Goal: Task Accomplishment & Management: Use online tool/utility

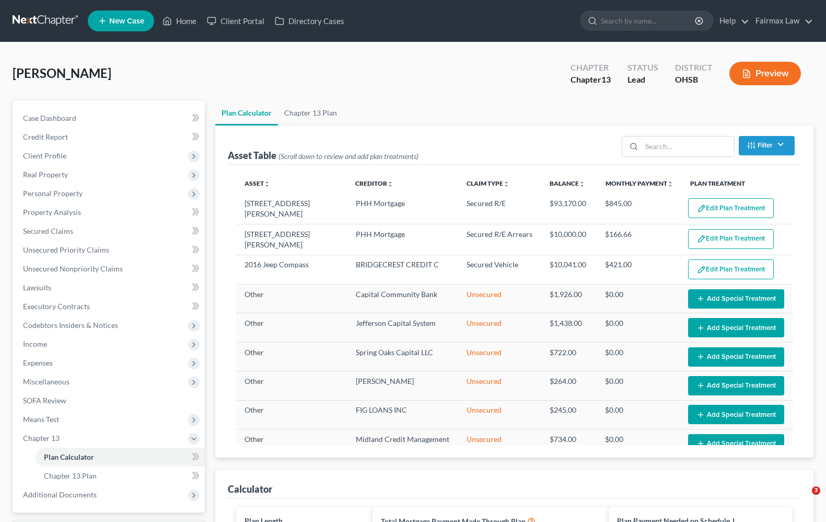
select select "59"
click at [40, 367] on span "Expenses" at bounding box center [110, 362] width 190 height 19
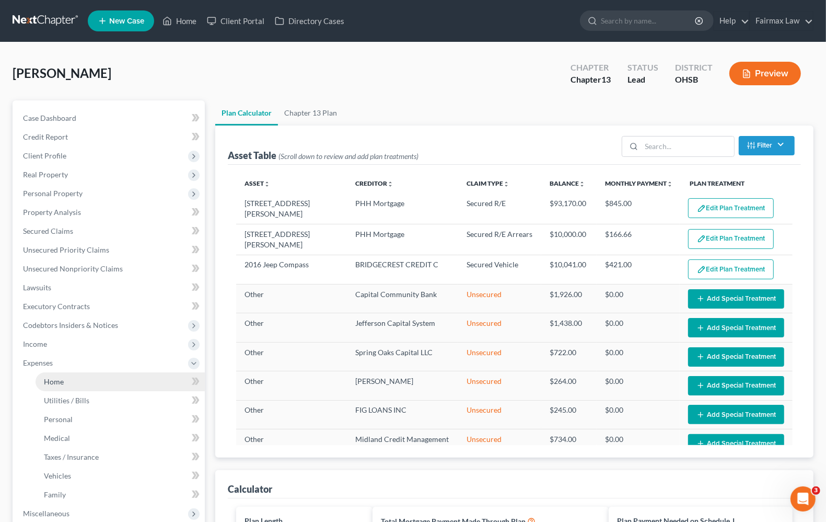
click at [51, 386] on link "Home" at bounding box center [120, 381] width 169 height 19
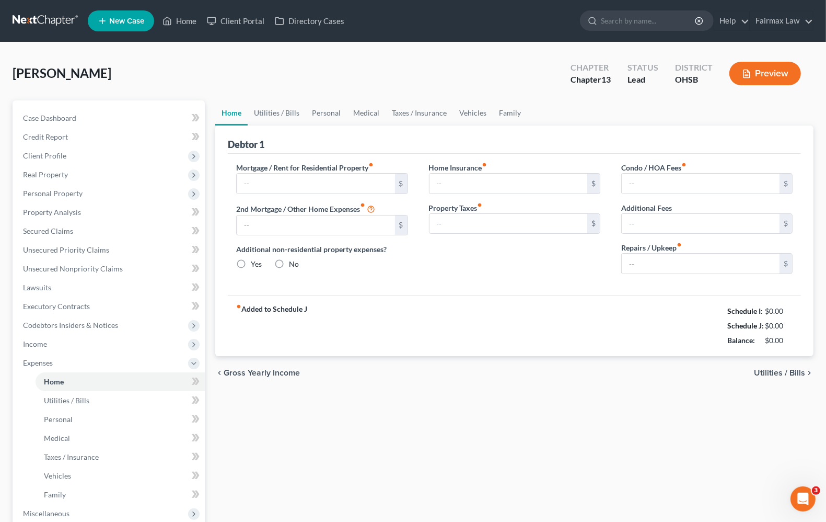
type input "0.00"
radio input "true"
type input "0.00"
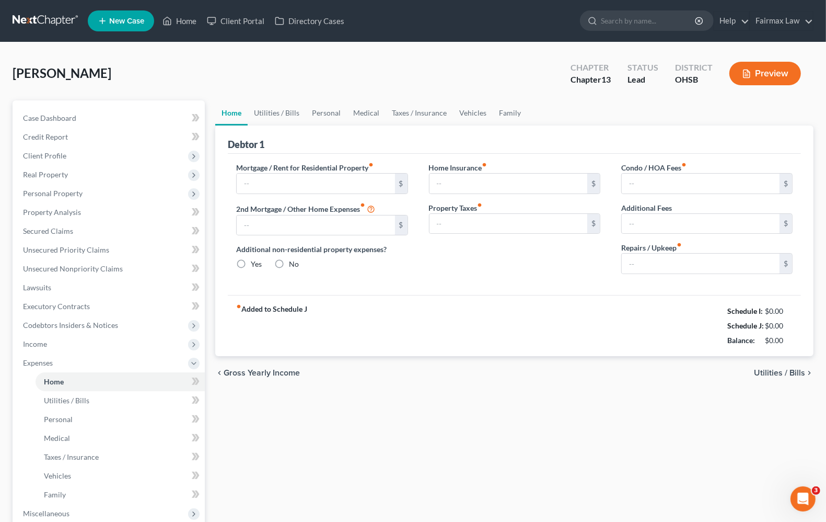
type input "0.00"
type input "40.00"
click at [788, 369] on span "Utilities / Bills" at bounding box center [779, 372] width 51 height 8
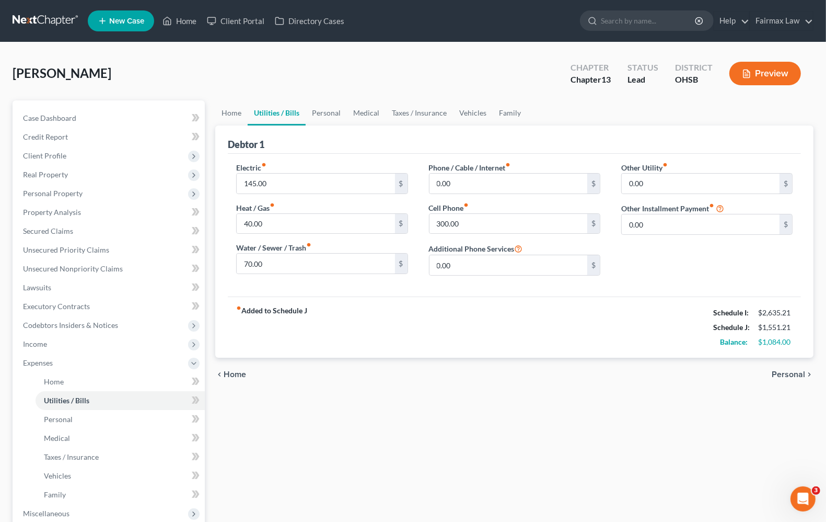
click at [788, 370] on span "Personal" at bounding box center [788, 374] width 33 height 8
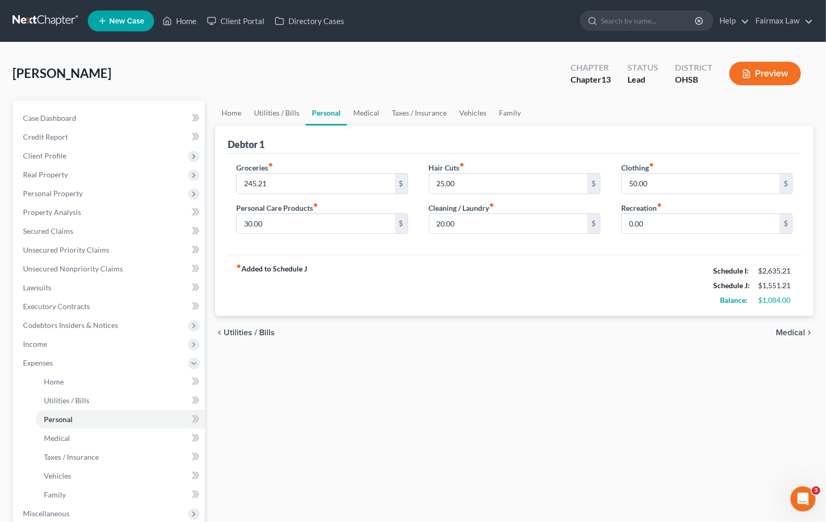
click at [798, 333] on span "Medical" at bounding box center [790, 332] width 29 height 8
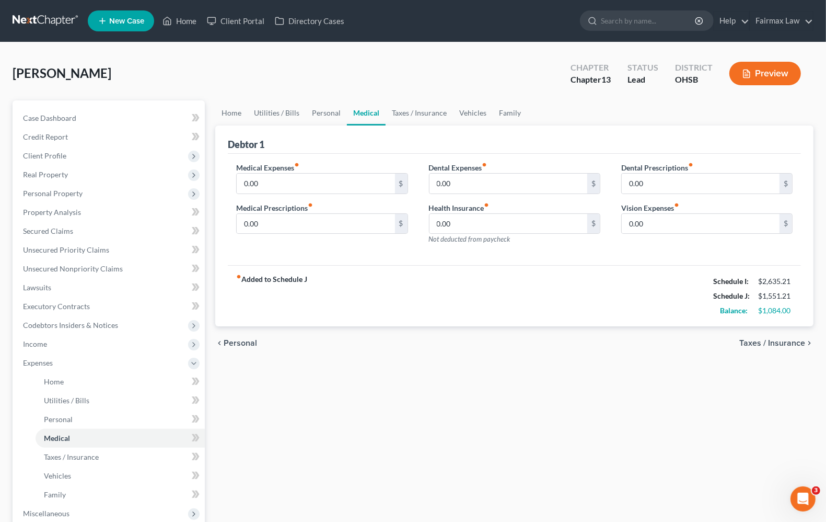
click at [788, 341] on span "Taxes / Insurance" at bounding box center [772, 343] width 66 height 8
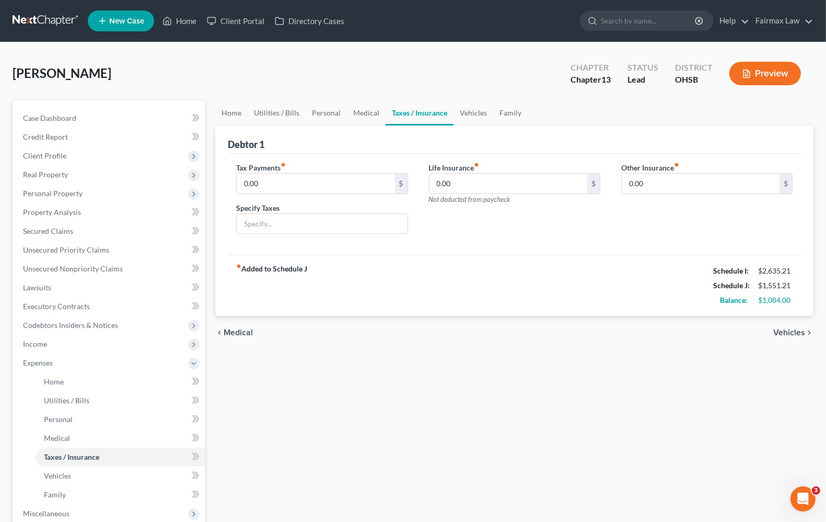
click at [790, 336] on span "Vehicles" at bounding box center [789, 332] width 32 height 8
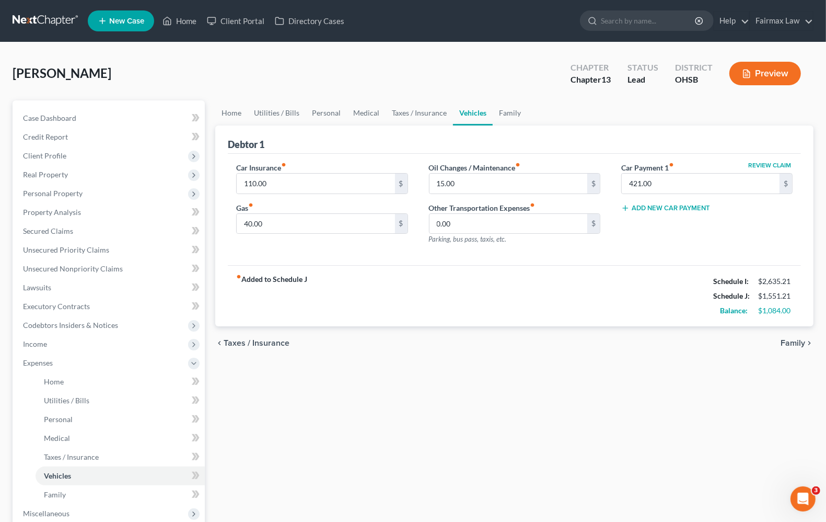
click at [790, 343] on span "Family" at bounding box center [793, 343] width 25 height 8
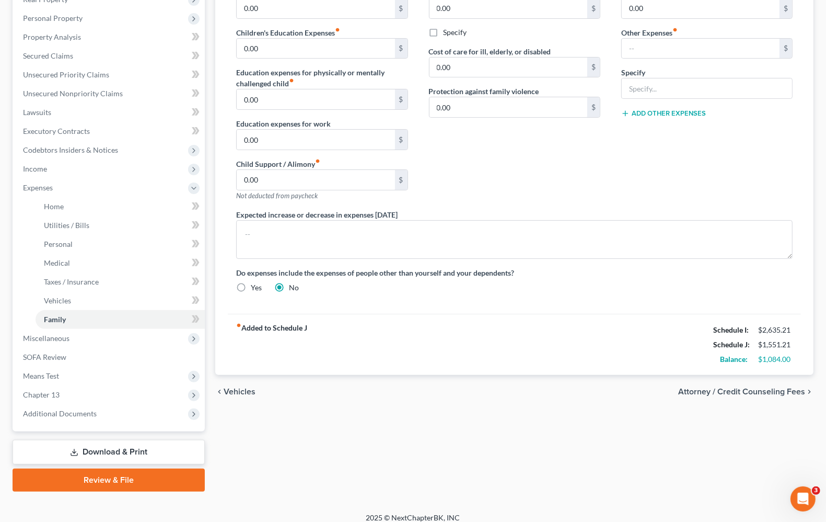
scroll to position [183, 0]
